Goal: Task Accomplishment & Management: Manage account settings

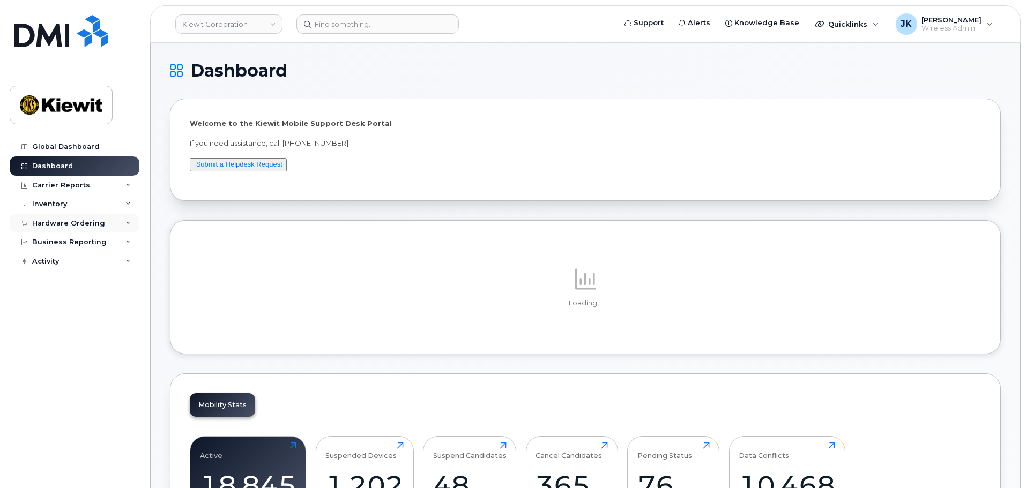
click at [86, 230] on div "Hardware Ordering" at bounding box center [75, 223] width 130 height 19
click at [88, 262] on link "Orders" at bounding box center [83, 264] width 111 height 20
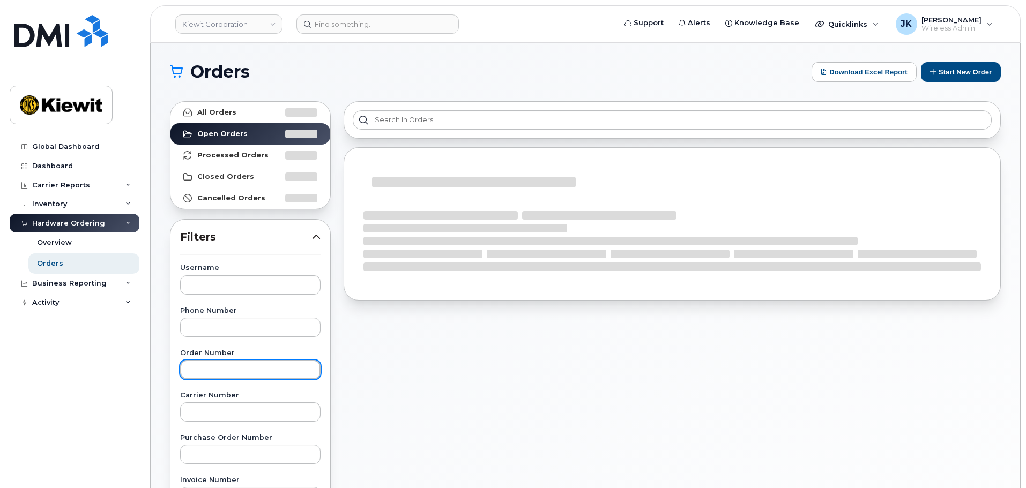
click at [248, 372] on input "text" at bounding box center [250, 369] width 140 height 19
paste input "300866"
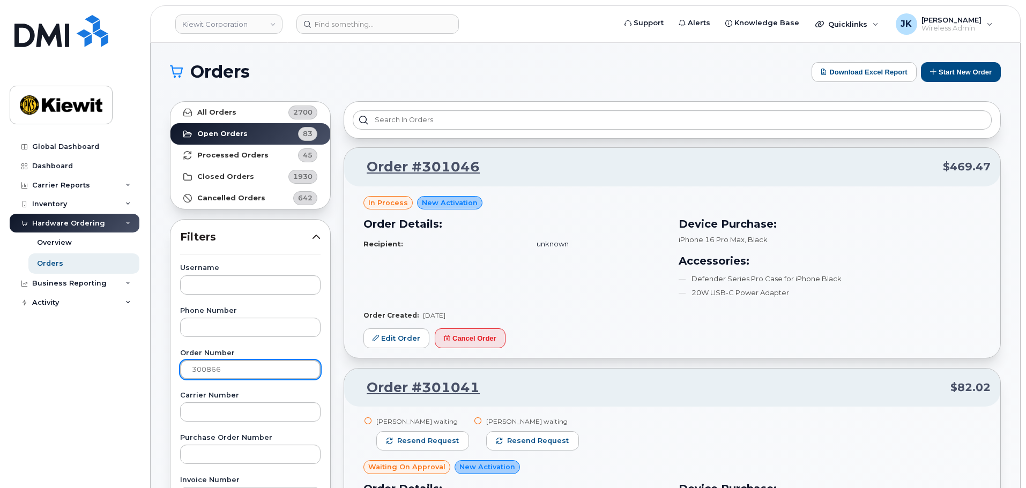
type input "300866"
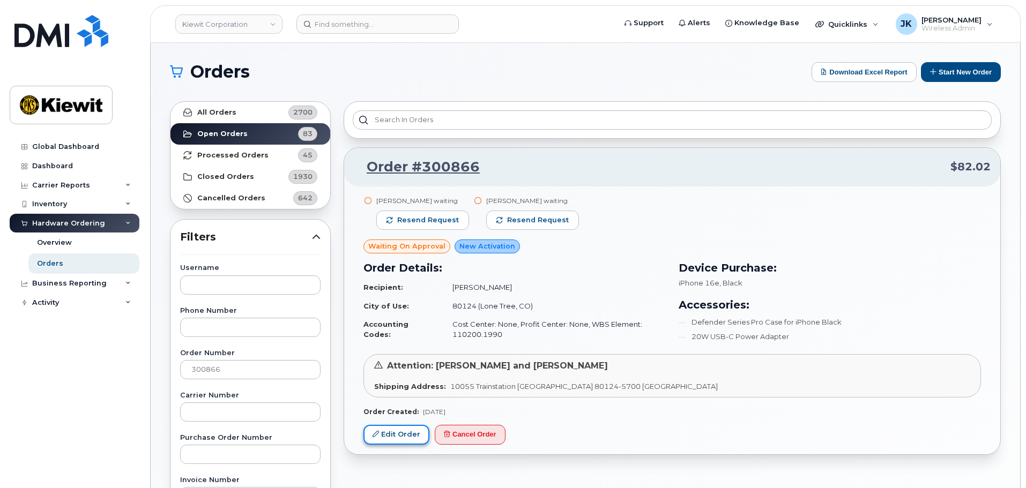
click at [415, 436] on link "Edit Order" at bounding box center [396, 435] width 66 height 20
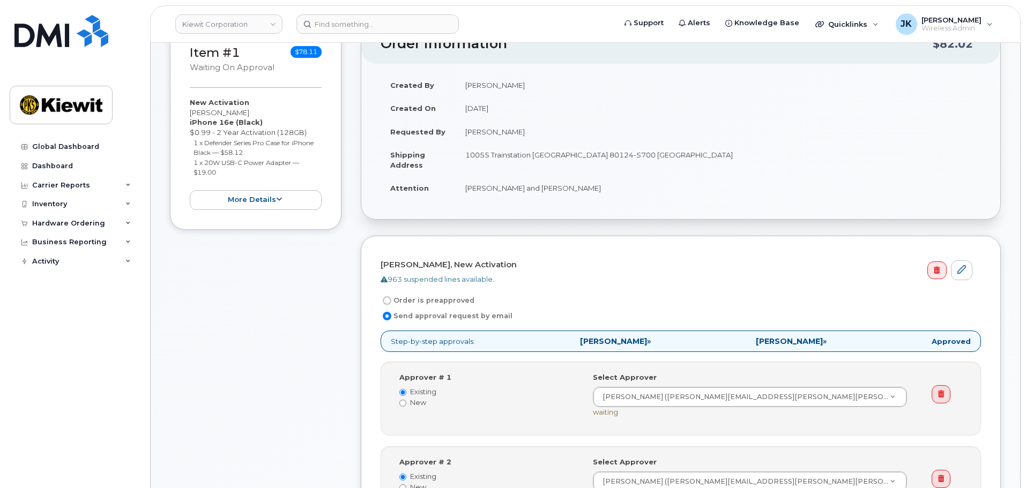
scroll to position [214, 0]
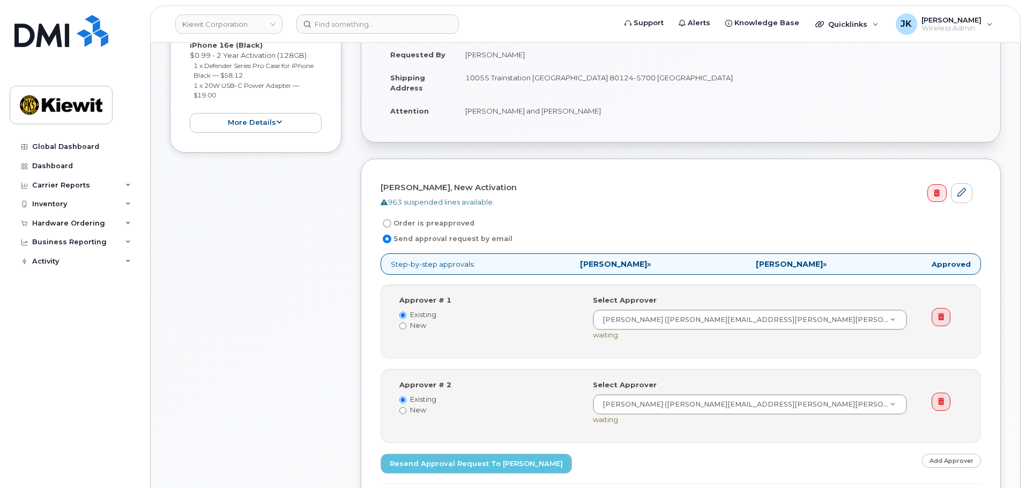
click at [386, 225] on input "Order is preapproved" at bounding box center [387, 223] width 9 height 9
radio input "true"
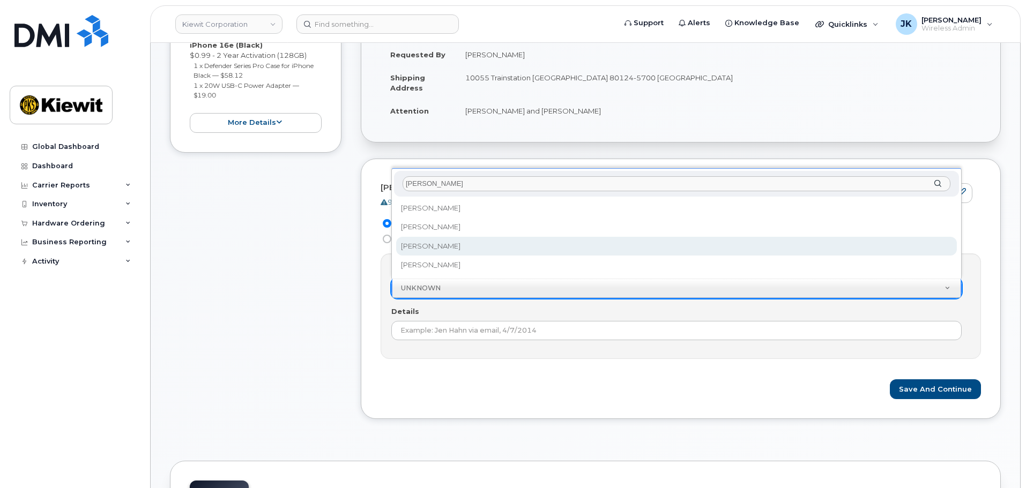
type input "jennifer"
select select "2149666"
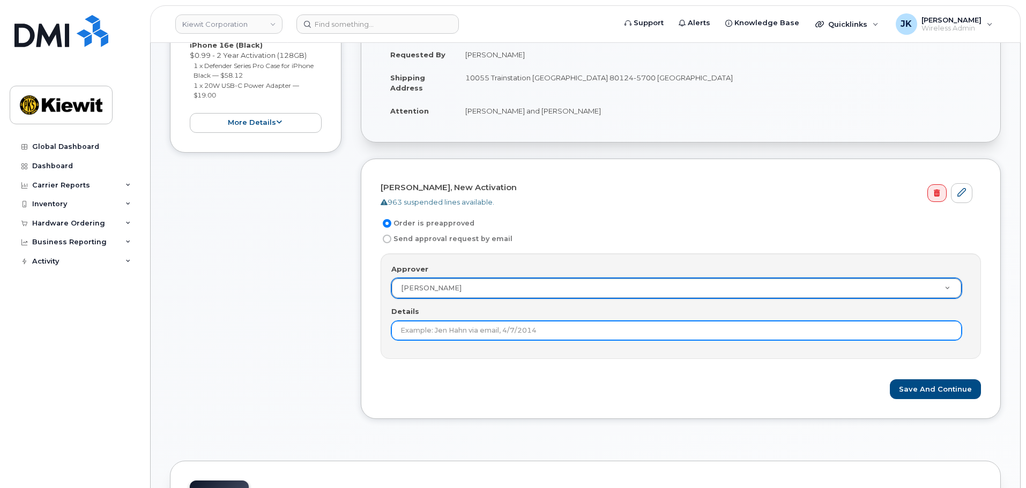
click at [512, 327] on input "Details" at bounding box center [676, 330] width 570 height 19
type input "2nd approval not needed."
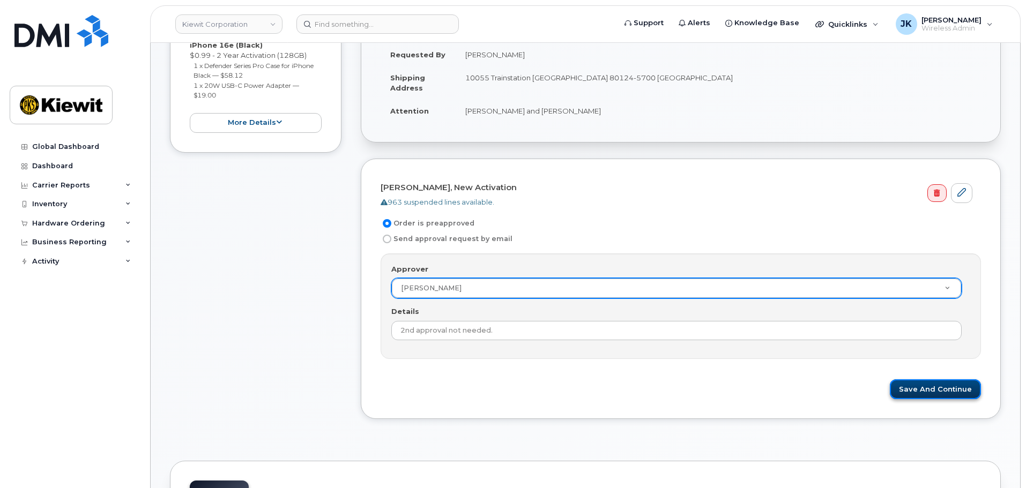
click at [936, 388] on button "Save and Continue" at bounding box center [935, 389] width 91 height 20
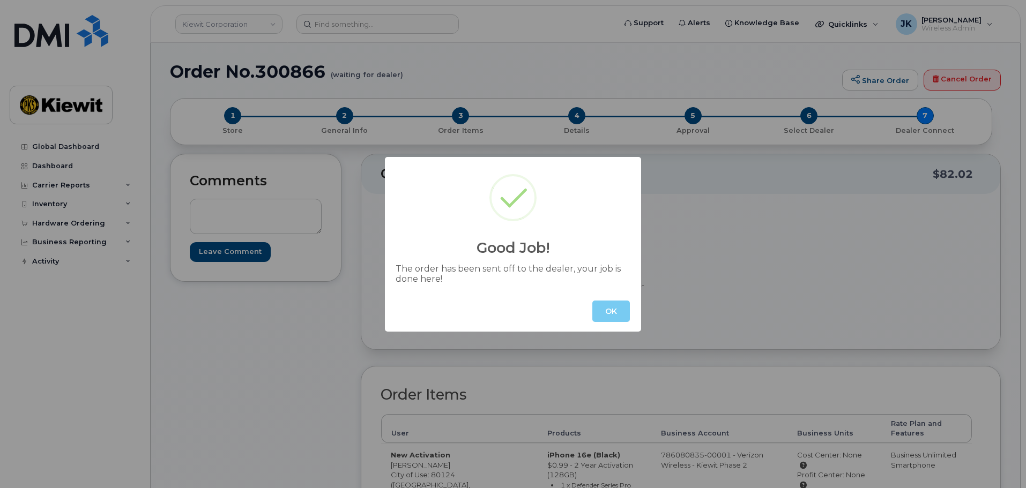
click at [606, 313] on button "OK" at bounding box center [611, 311] width 38 height 21
